Goal: Information Seeking & Learning: Learn about a topic

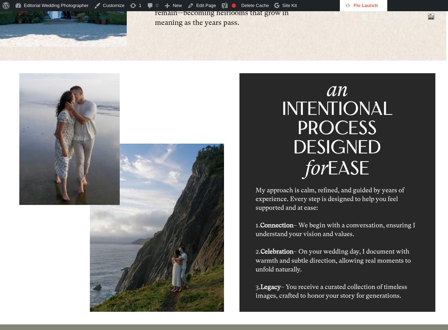
scroll to position [743, 0]
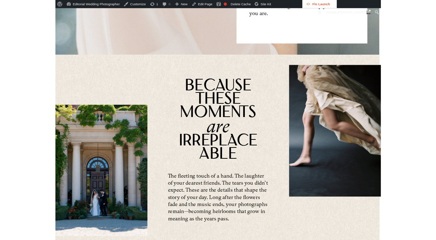
scroll to position [472, 0]
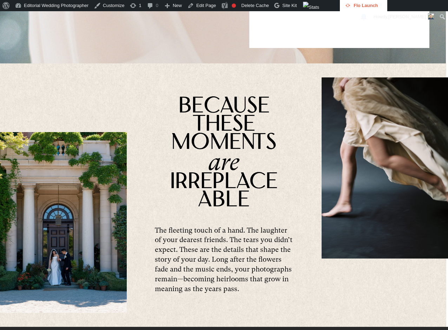
click at [248, 139] on span "Moments" at bounding box center [223, 144] width 105 height 22
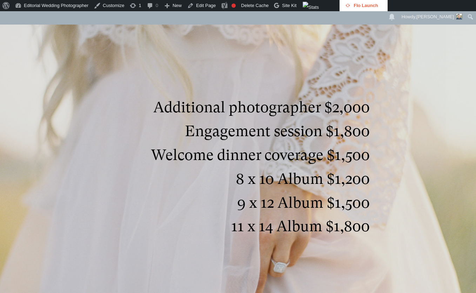
scroll to position [1225, 0]
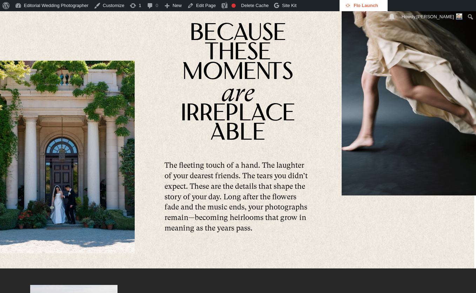
scroll to position [535, 0]
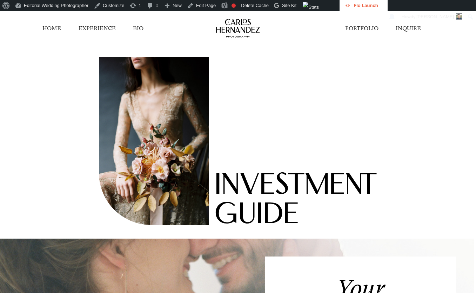
click at [403, 6] on div "Skip to toolbar About WordPress About WordPress Get Involved [DOMAIN_NAME] Docu…" at bounding box center [238, 5] width 476 height 11
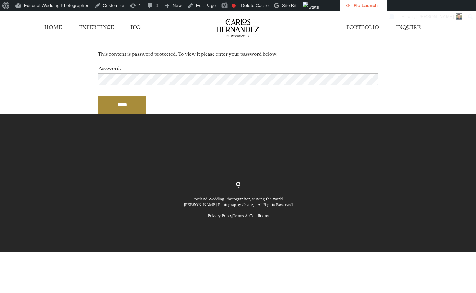
click at [291, 106] on p "Password: *****" at bounding box center [238, 88] width 281 height 49
click at [122, 104] on input "*****" at bounding box center [122, 105] width 49 height 18
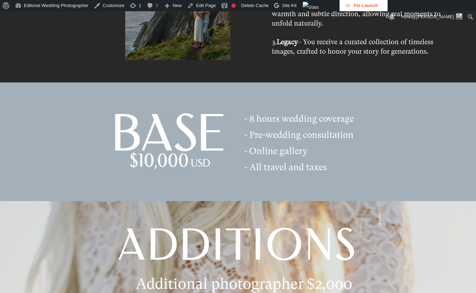
scroll to position [981, 0]
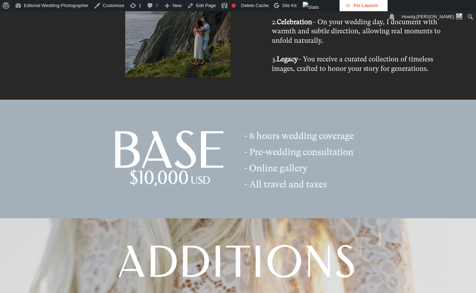
click at [388, 130] on div "- 8 hours wedding coverage - Pre-wedding consultation - Online gallery - All tr…" at bounding box center [238, 159] width 476 height 119
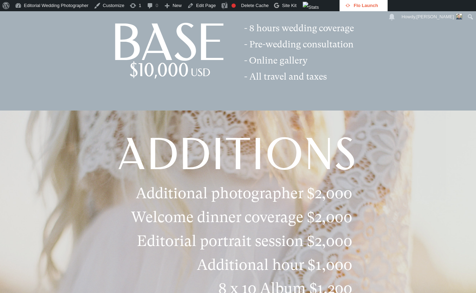
scroll to position [1089, 0]
